Goal: Task Accomplishment & Management: Use online tool/utility

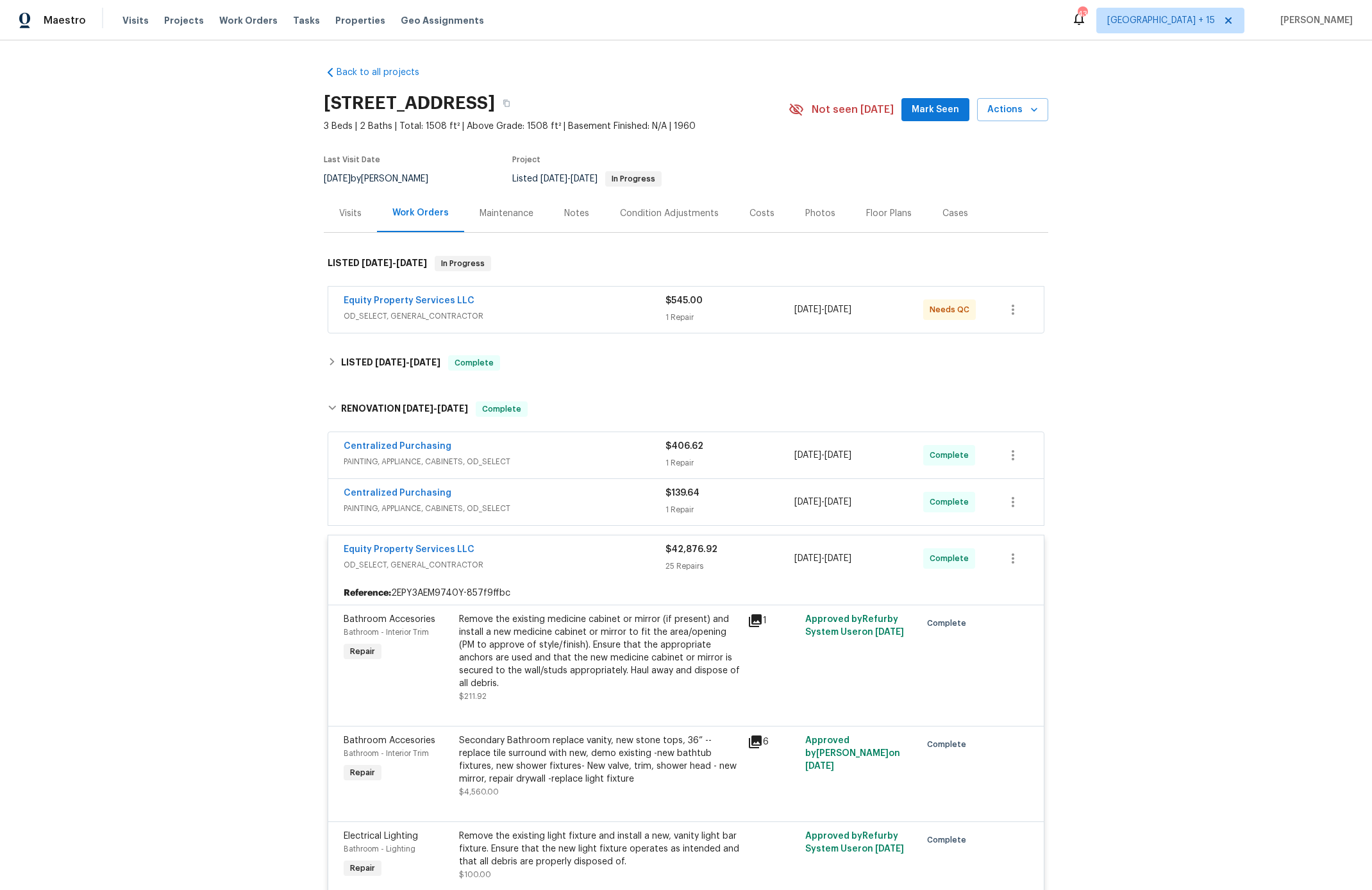
scroll to position [1, 0]
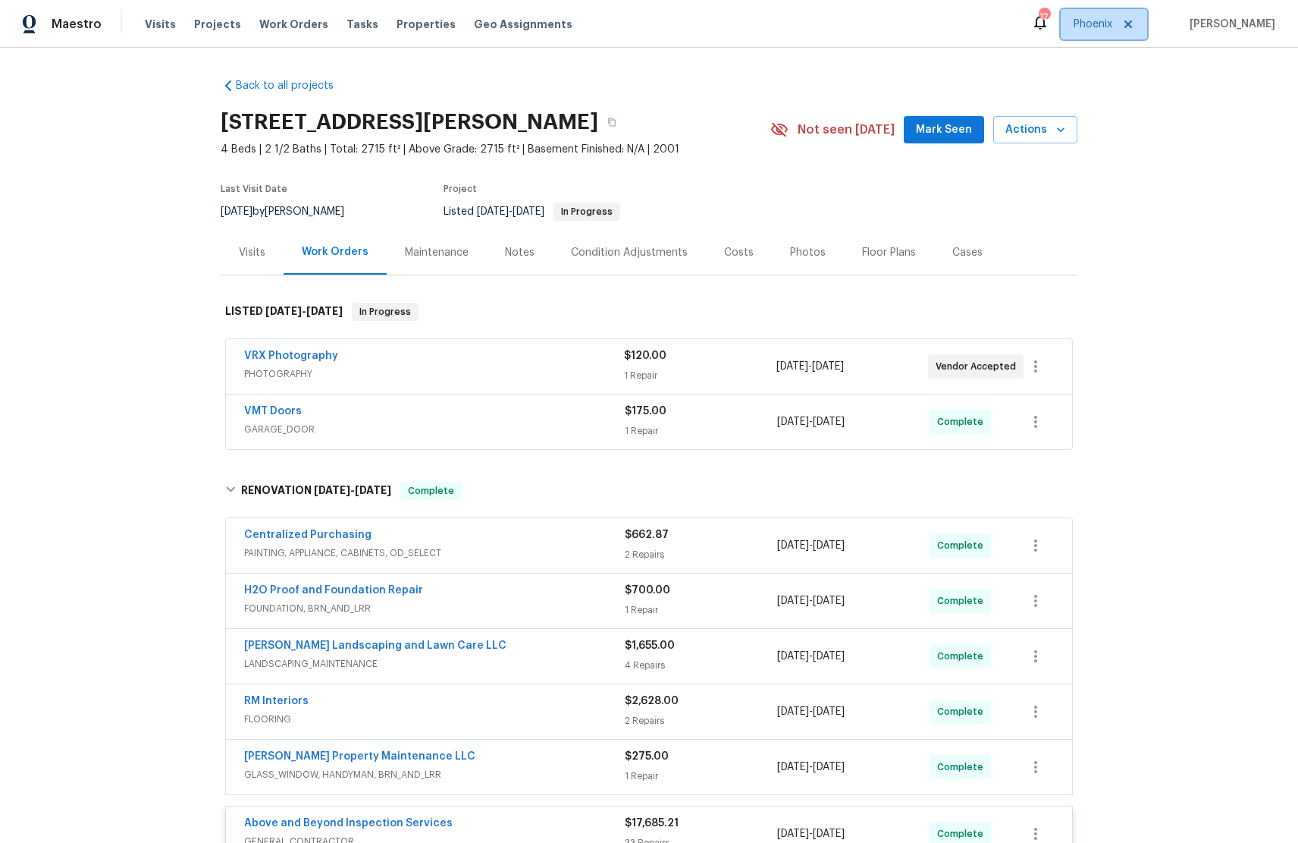
click at [1101, 24] on span "Phoenix" at bounding box center [1093, 24] width 39 height 15
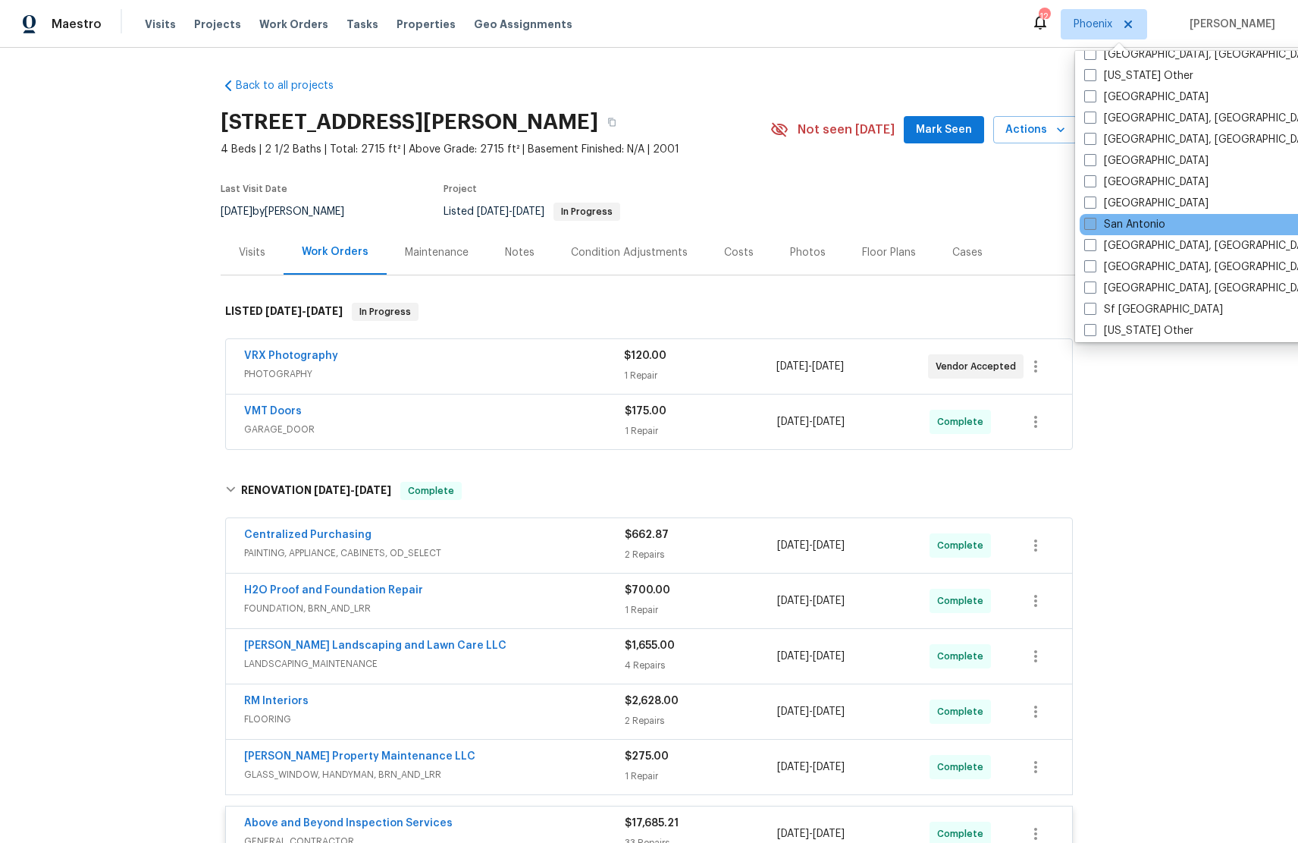
scroll to position [1883, 0]
click at [1119, 223] on label "San Antonio" at bounding box center [1125, 222] width 81 height 15
click at [1094, 223] on input "San Antonio" at bounding box center [1090, 220] width 10 height 10
checkbox input "true"
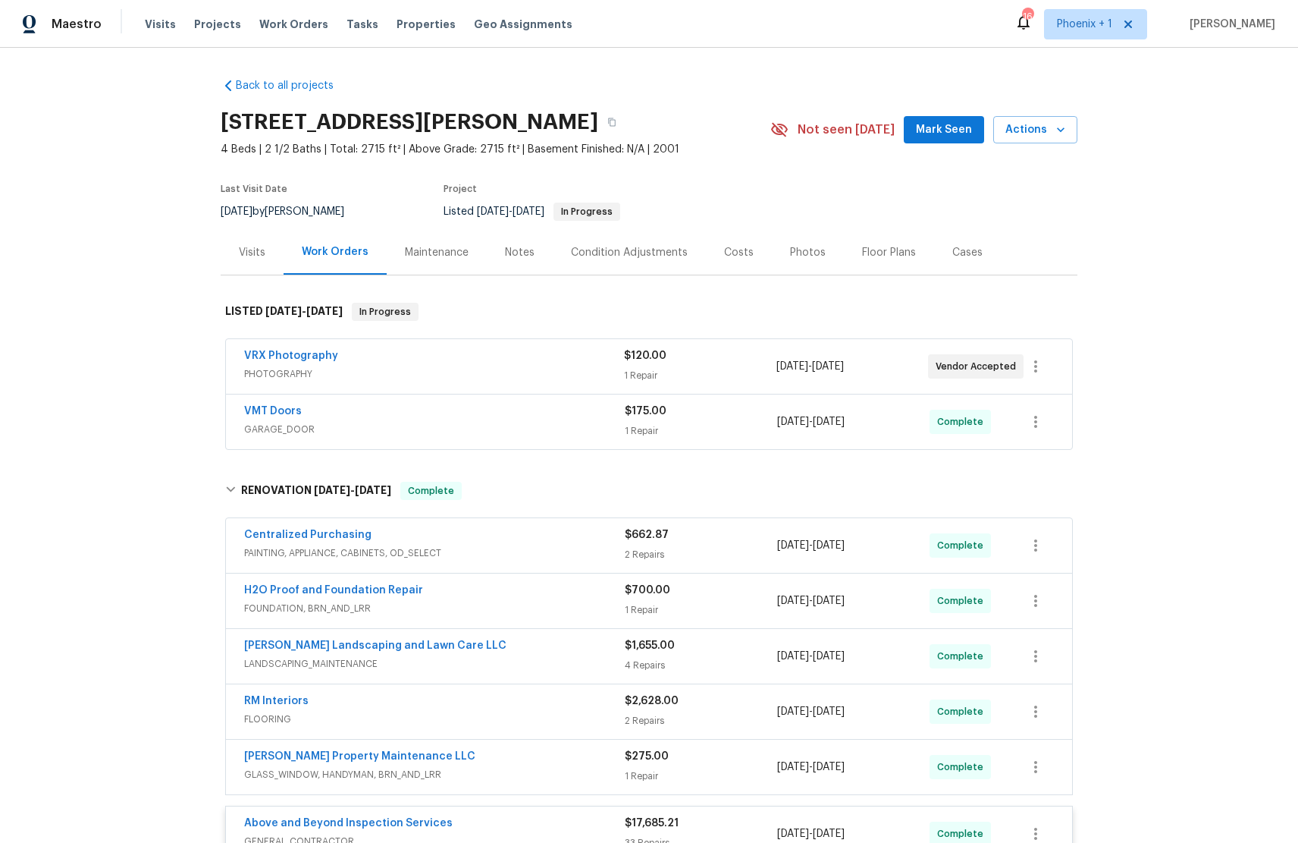
click at [1245, 231] on div "Back to all projects [STREET_ADDRESS][PERSON_NAME] 4 Beds | 2 1/2 Baths | Total…" at bounding box center [649, 445] width 1298 height 795
click at [212, 18] on span "Projects" at bounding box center [217, 24] width 47 height 15
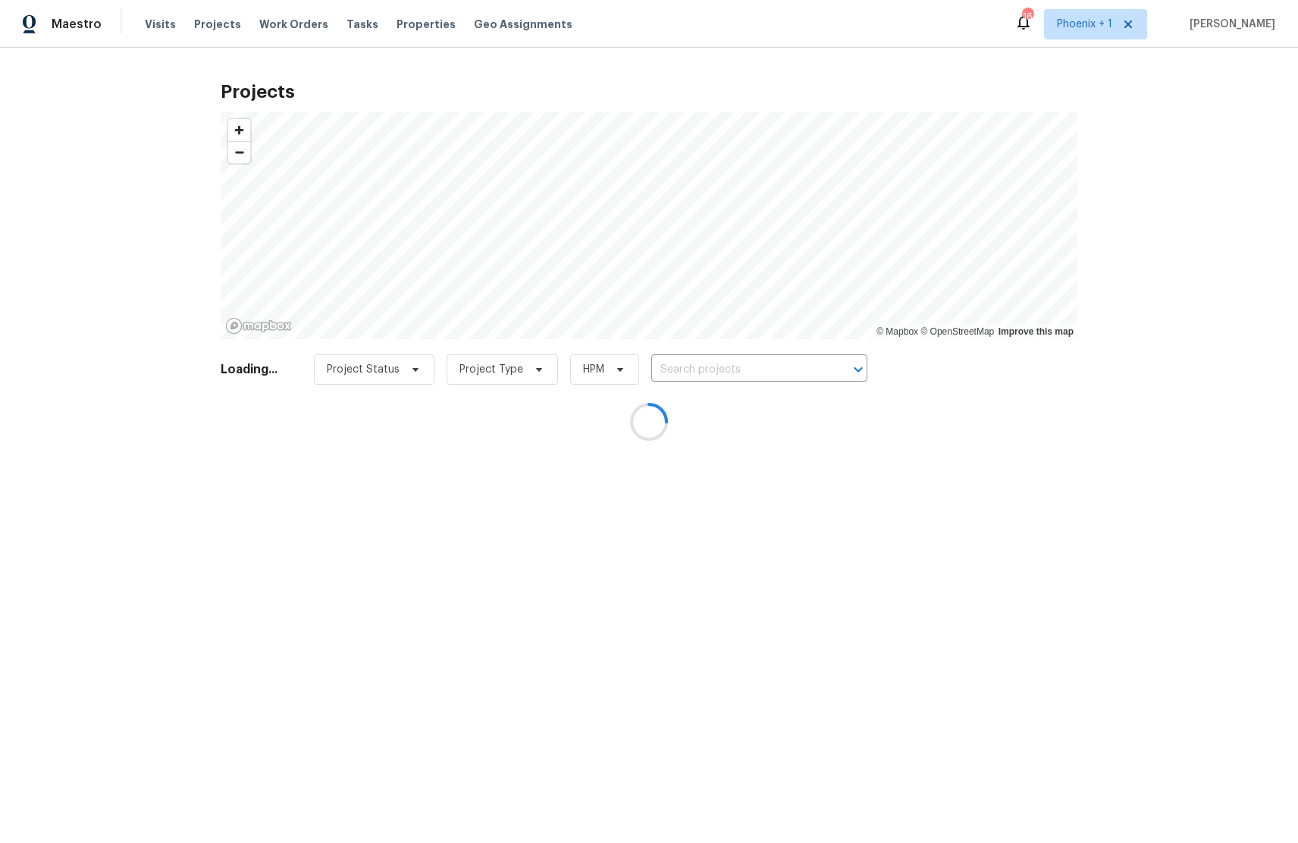
click at [1097, 23] on div at bounding box center [649, 421] width 1298 height 843
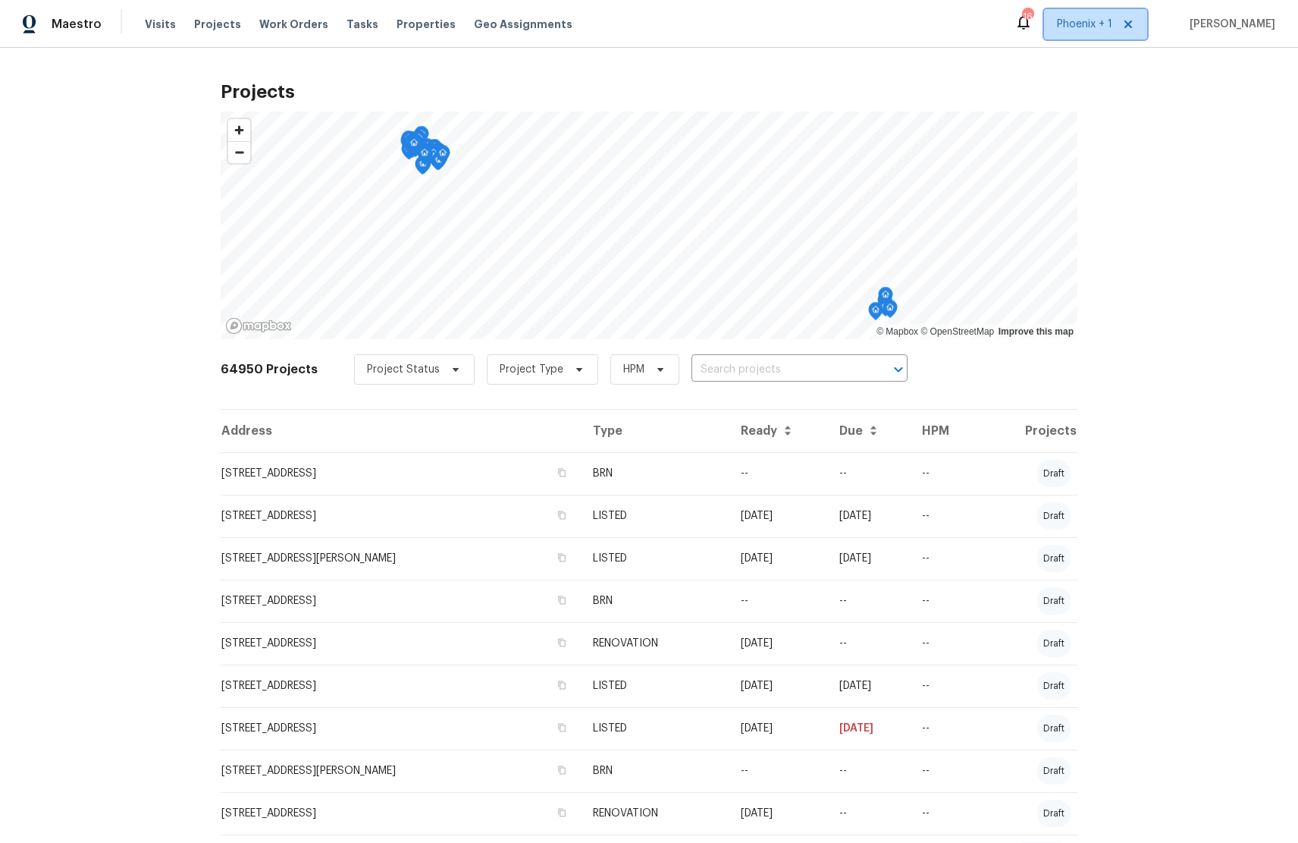
click at [1102, 22] on span "Phoenix + 1" at bounding box center [1084, 24] width 55 height 15
click at [1000, 69] on div "Projects © Mapbox © OpenStreetMap Improve this map 64950 Projects Project Statu…" at bounding box center [649, 445] width 1298 height 795
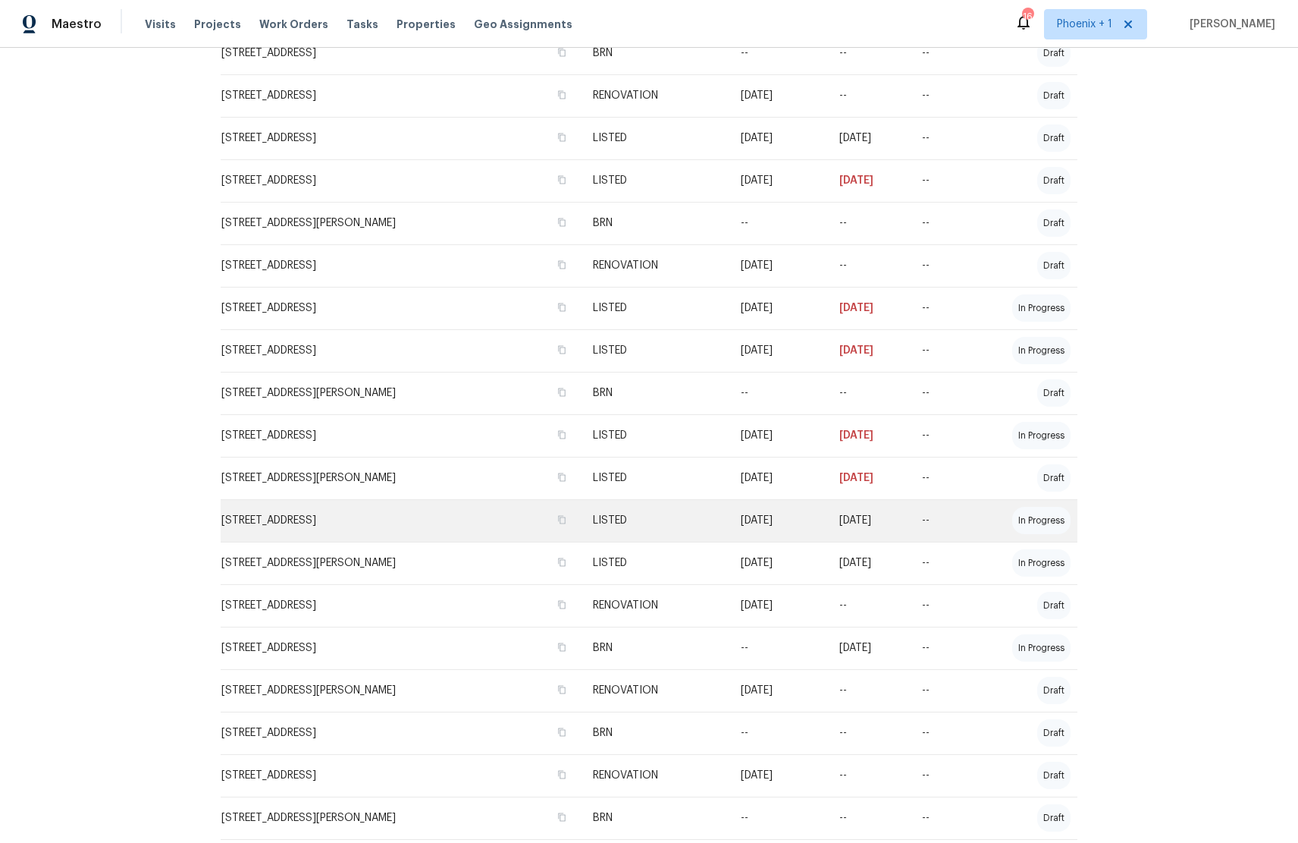
scroll to position [551, 0]
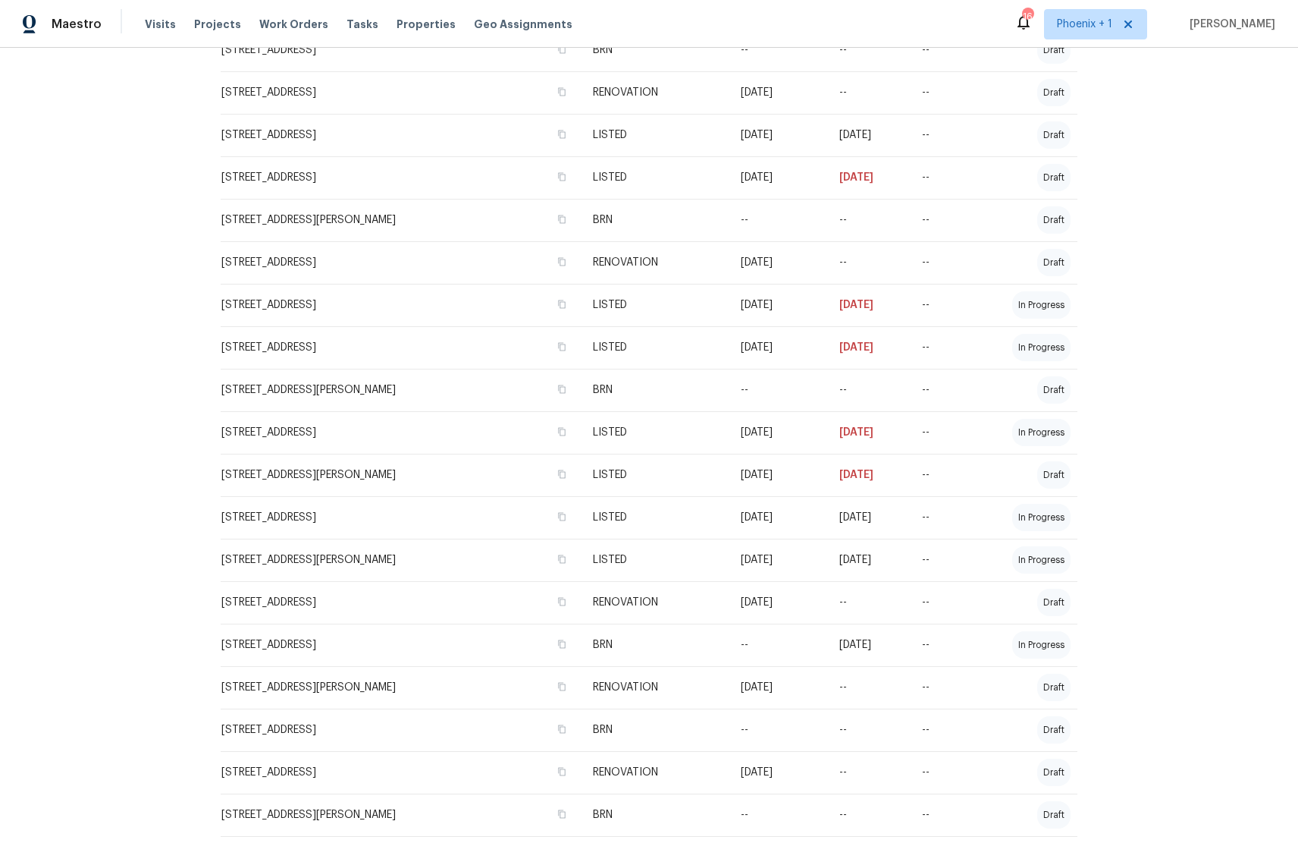
click at [390, 521] on td "[STREET_ADDRESS]" at bounding box center [401, 517] width 360 height 42
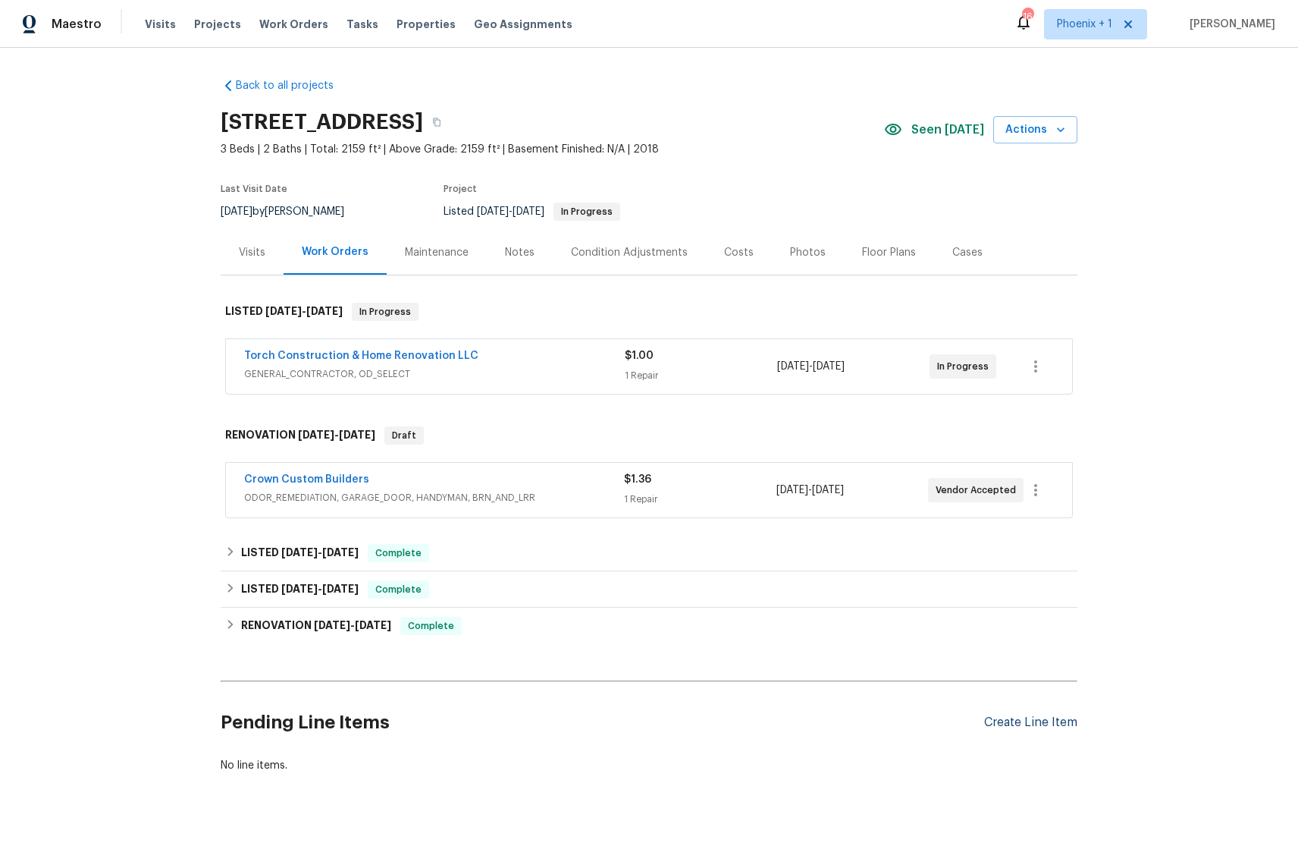
click at [1012, 718] on div "Create Line Item" at bounding box center [1030, 722] width 93 height 14
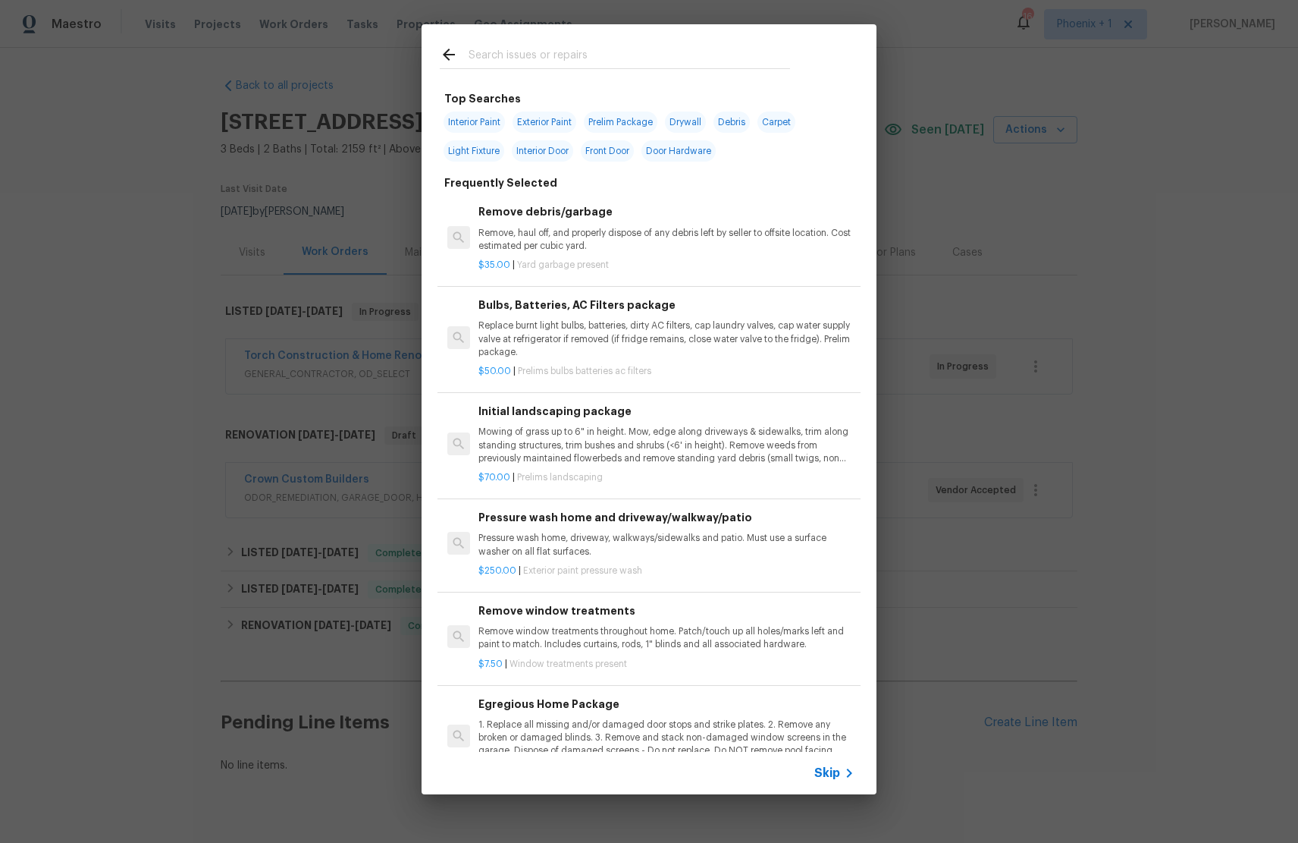
click at [834, 768] on span "Skip" at bounding box center [828, 772] width 26 height 15
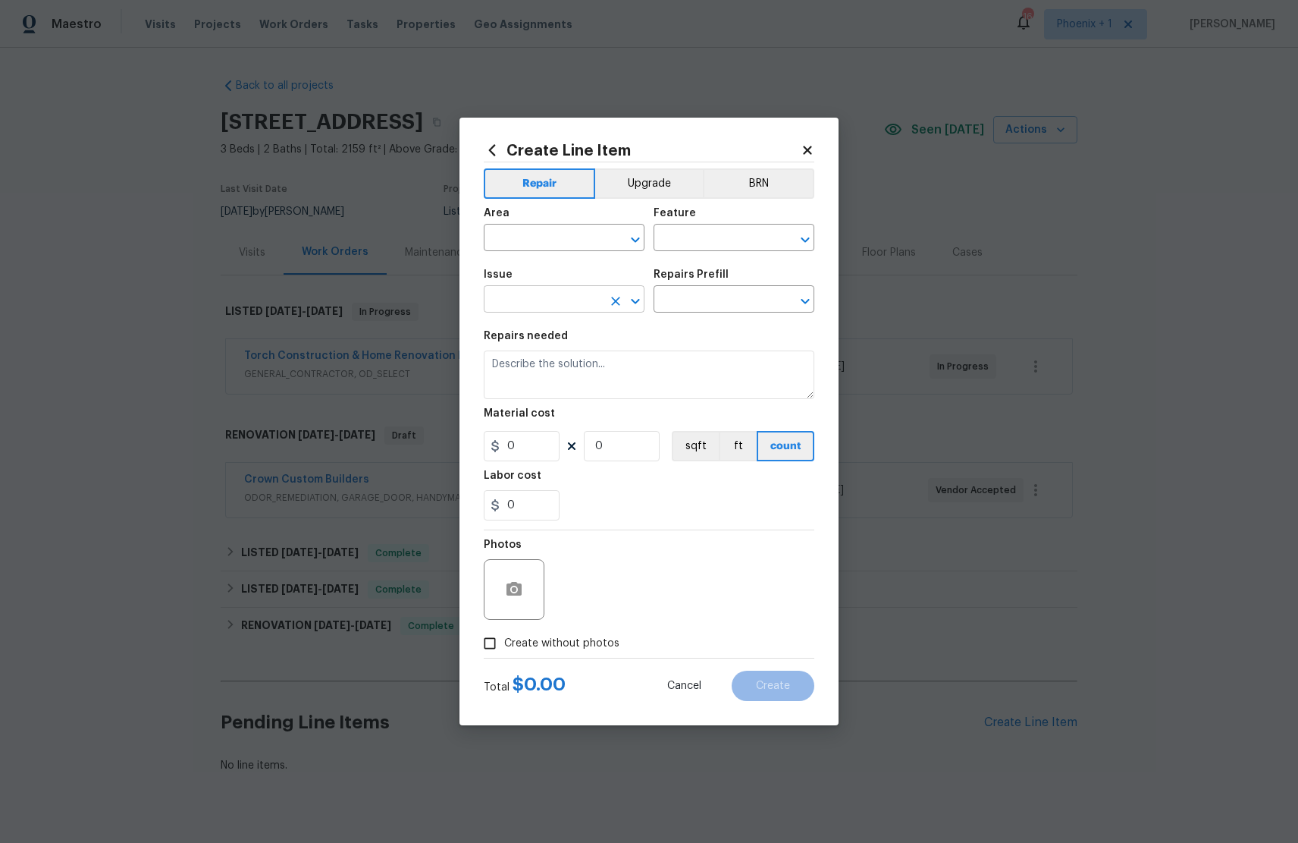
click at [542, 306] on input "text" at bounding box center [543, 301] width 118 height 24
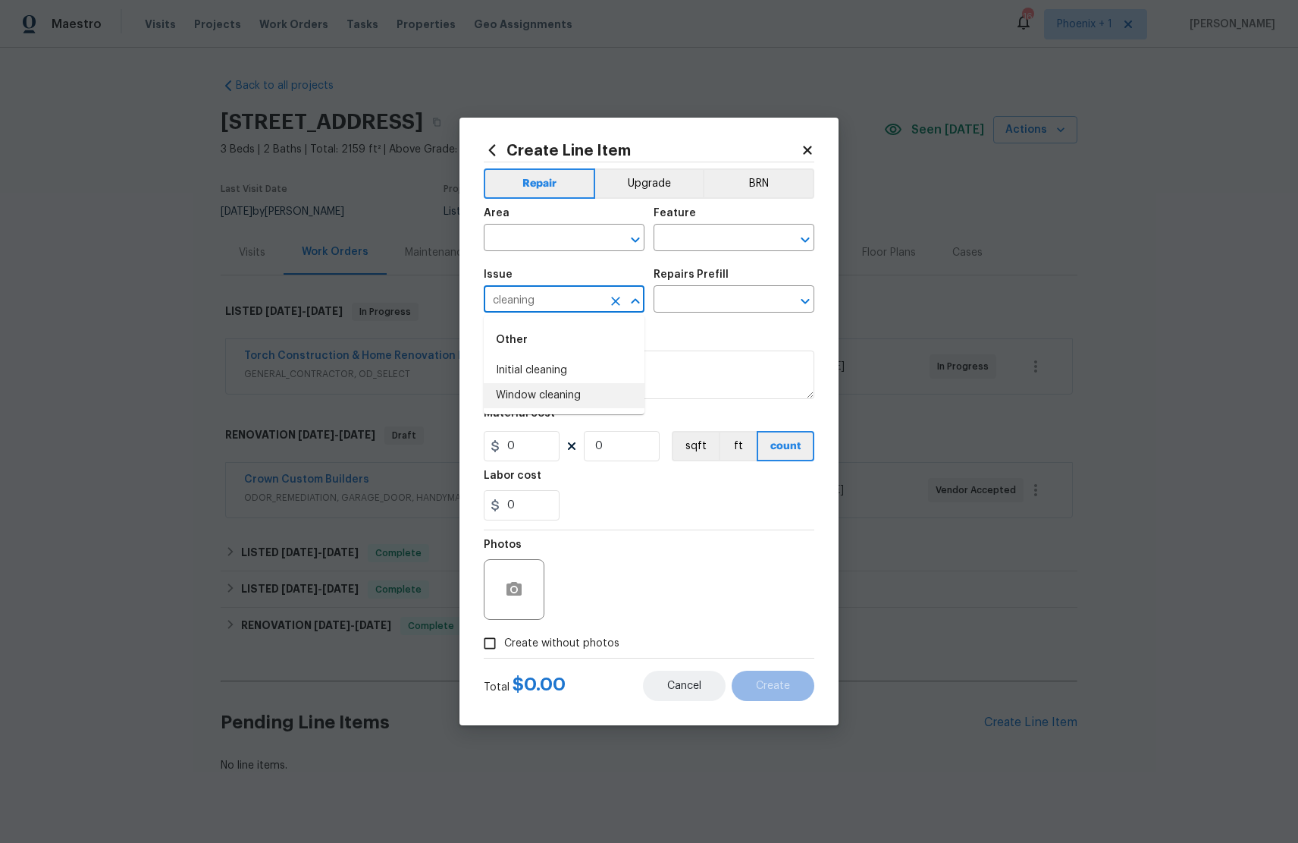
type input "cleaning"
click at [702, 680] on button "Cancel" at bounding box center [684, 685] width 83 height 30
